Goal: Task Accomplishment & Management: Use online tool/utility

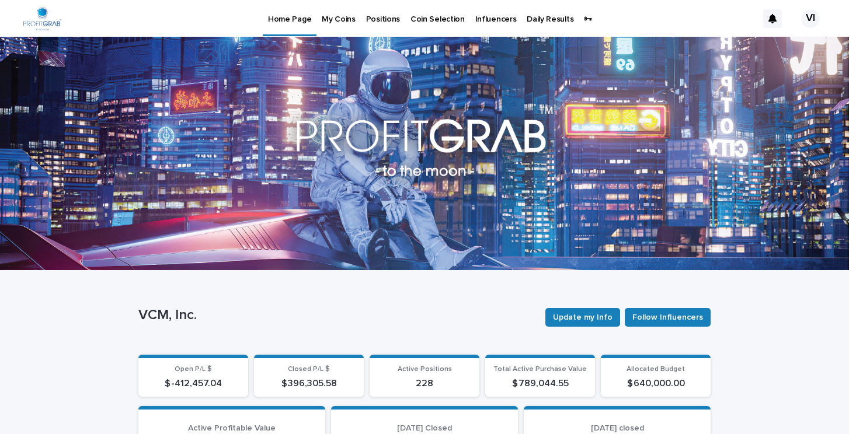
click at [374, 20] on p "Positions" at bounding box center [383, 12] width 34 height 25
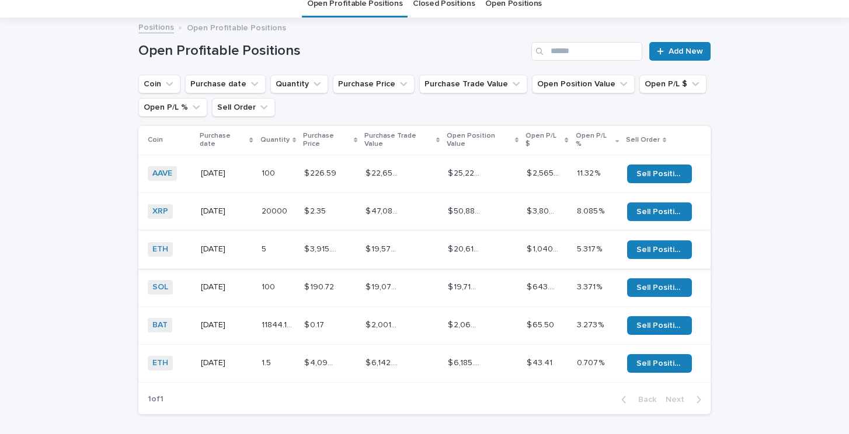
scroll to position [51, 0]
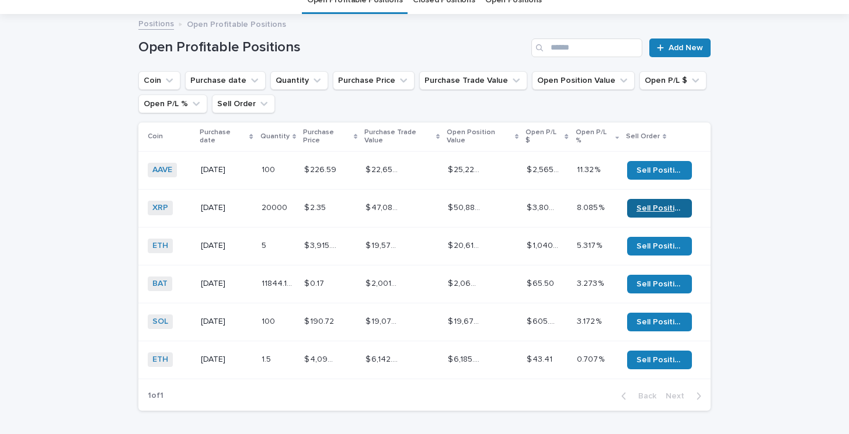
click at [652, 204] on span "Sell Position" at bounding box center [659, 208] width 46 height 8
click at [656, 166] on span "Sell Position" at bounding box center [659, 170] width 46 height 8
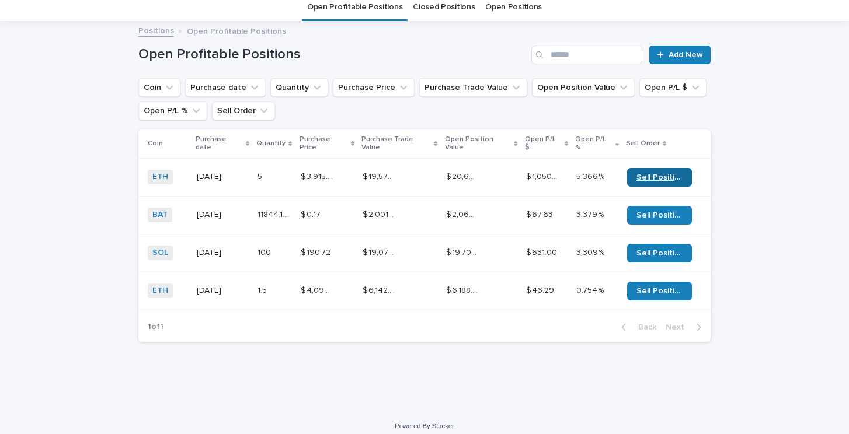
click at [655, 168] on link "Sell Position" at bounding box center [659, 177] width 65 height 19
click at [655, 249] on span "Sell Position" at bounding box center [659, 253] width 46 height 8
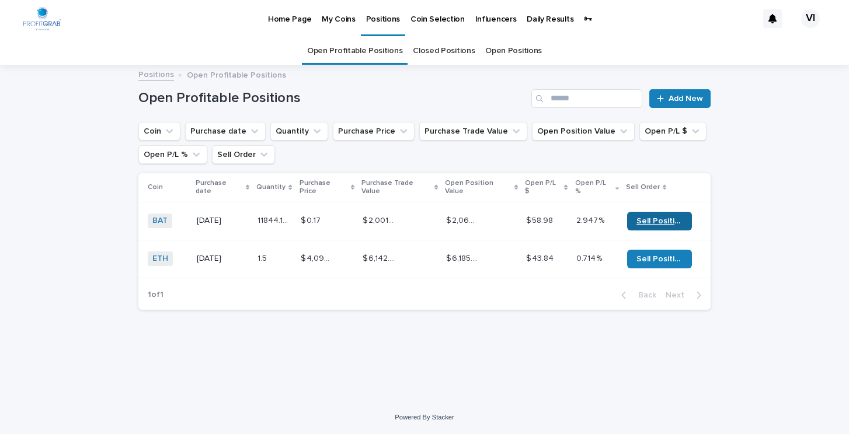
click at [644, 217] on span "Sell Position" at bounding box center [659, 221] width 46 height 8
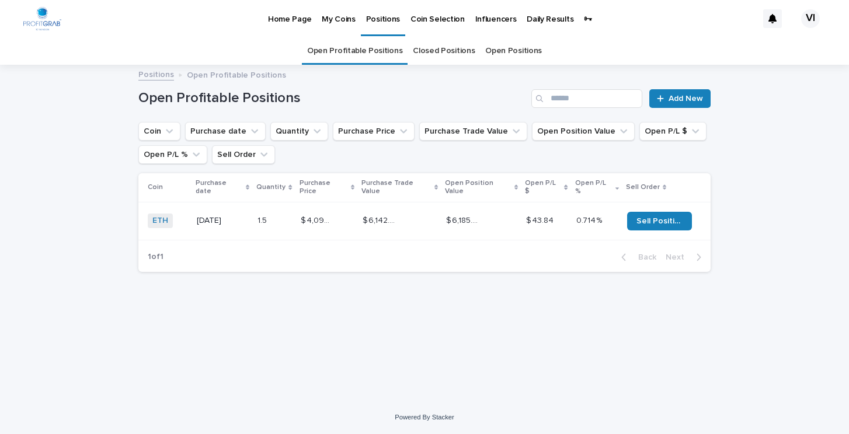
click at [811, 19] on div "VI" at bounding box center [810, 18] width 19 height 19
click at [773, 50] on p "Log Out" at bounding box center [800, 50] width 74 height 20
